Goal: Find specific page/section

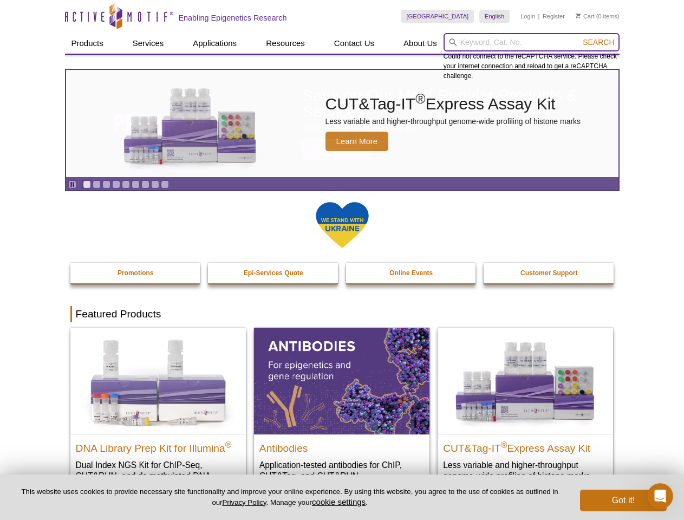
click at [532, 42] on input "search" at bounding box center [532, 42] width 176 height 18
click at [599, 42] on span "Search" at bounding box center [598, 42] width 31 height 9
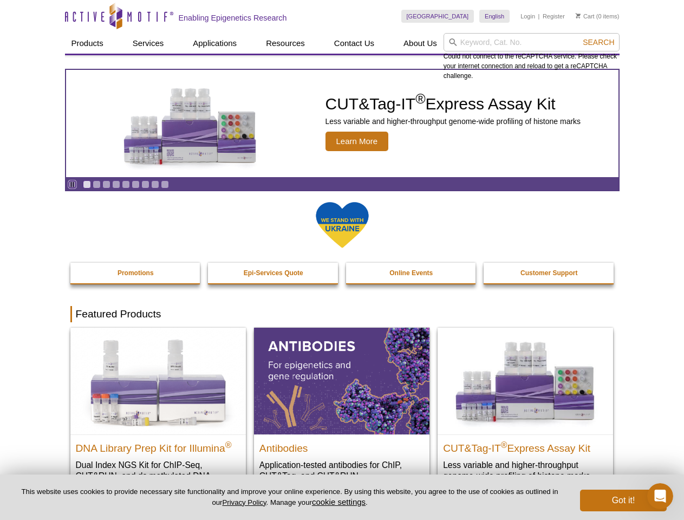
click at [72, 184] on icon "Pause" at bounding box center [72, 184] width 7 height 7
click at [87, 184] on link "Go to slide 1" at bounding box center [87, 184] width 8 height 8
click at [96, 184] on link "Go to slide 2" at bounding box center [97, 184] width 8 height 8
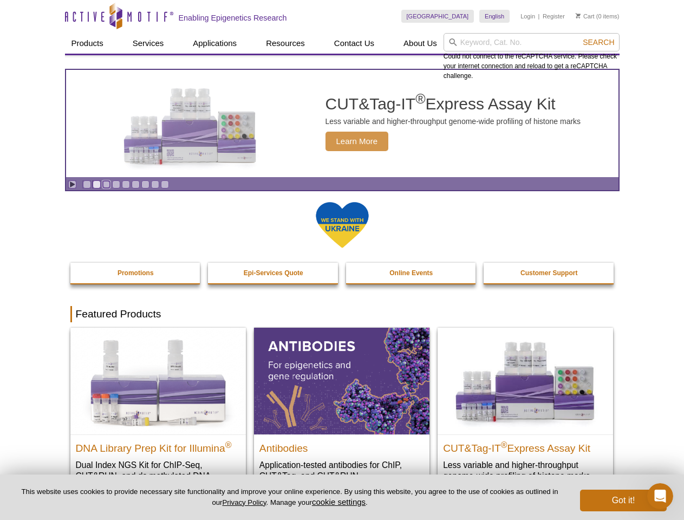
click at [106, 184] on link "Go to slide 3" at bounding box center [106, 184] width 8 height 8
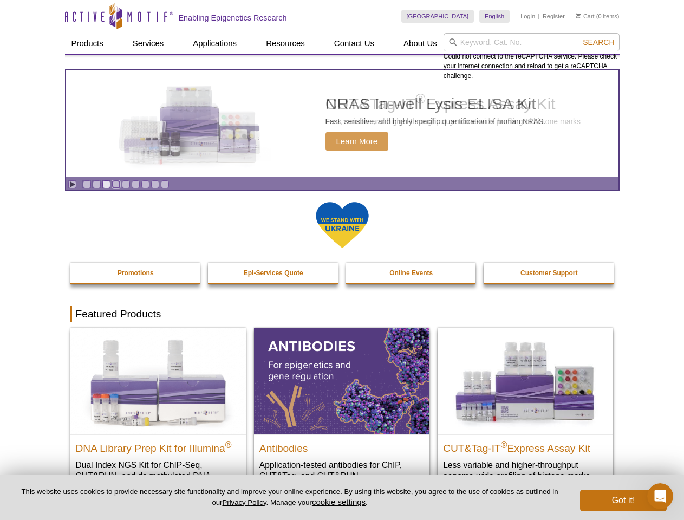
click at [116, 184] on link "Go to slide 4" at bounding box center [116, 184] width 8 height 8
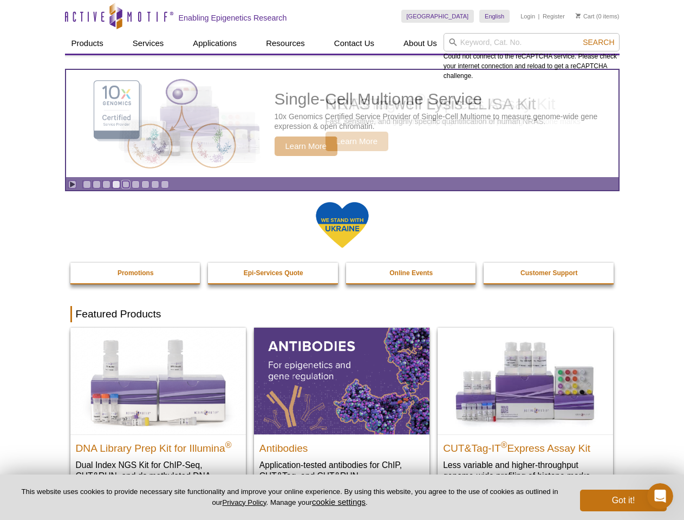
click at [126, 184] on link "Go to slide 5" at bounding box center [126, 184] width 8 height 8
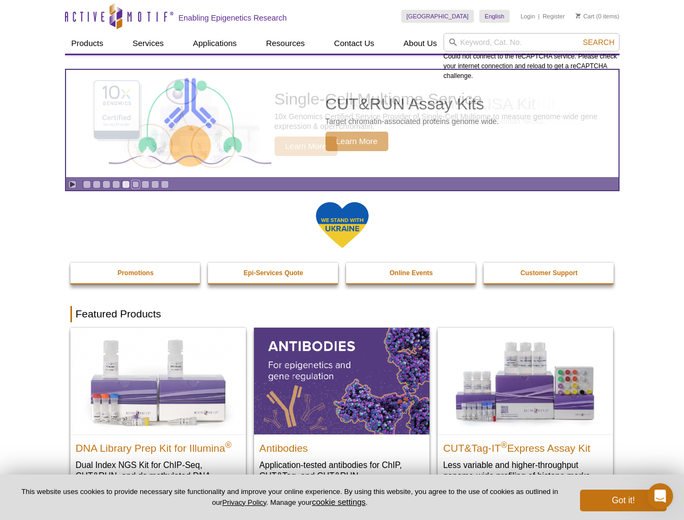
click at [135, 184] on link "Go to slide 6" at bounding box center [136, 184] width 8 height 8
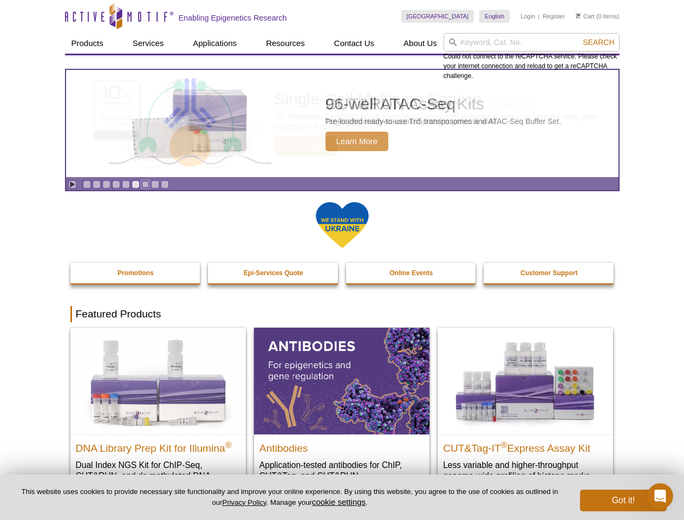
click at [145, 184] on link "Go to slide 7" at bounding box center [145, 184] width 8 height 8
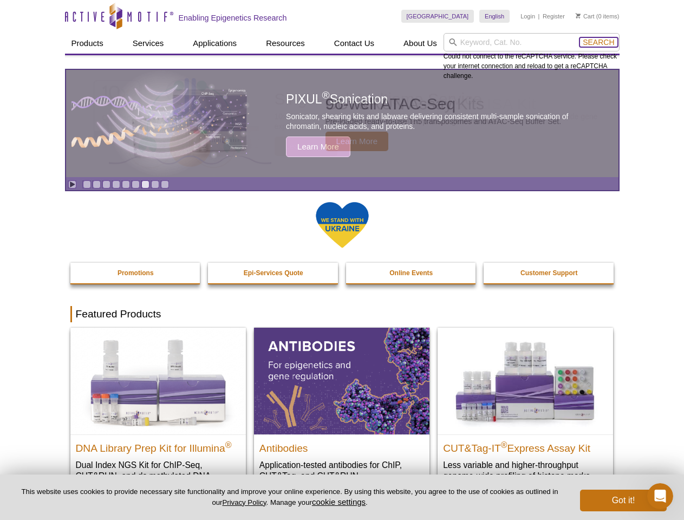
click at [599, 42] on span "Search" at bounding box center [598, 42] width 31 height 9
